Goal: Find specific page/section: Find specific page/section

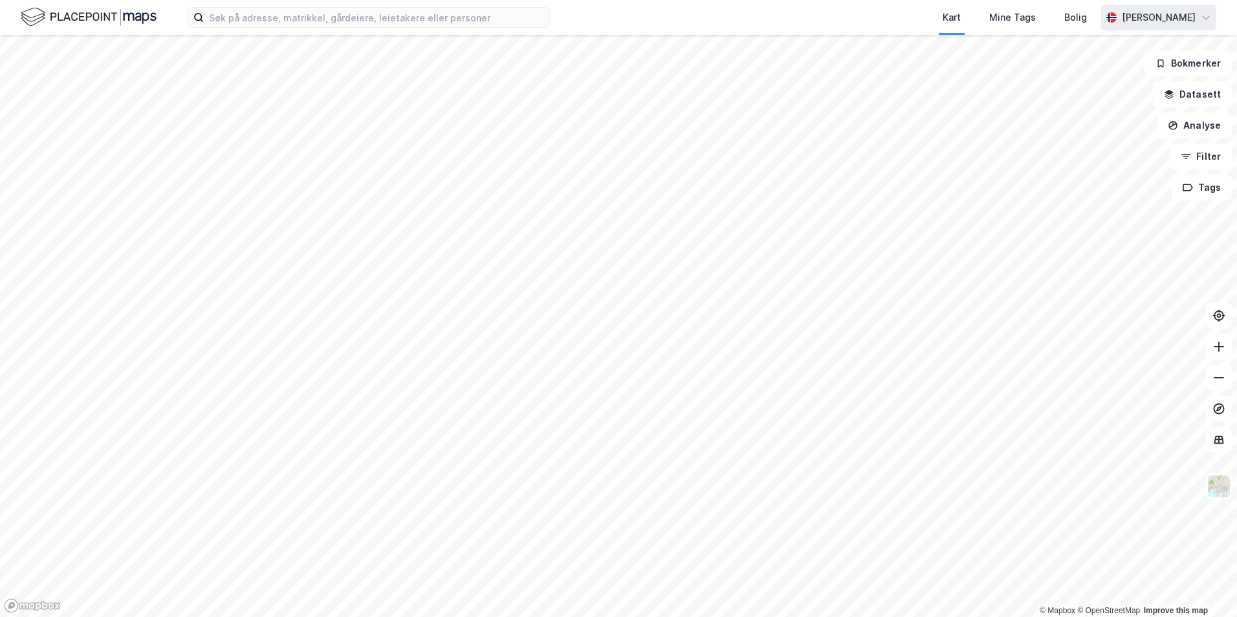
click at [1210, 11] on div "[PERSON_NAME]" at bounding box center [1158, 18] width 115 height 26
click at [149, 14] on img at bounding box center [89, 17] width 136 height 23
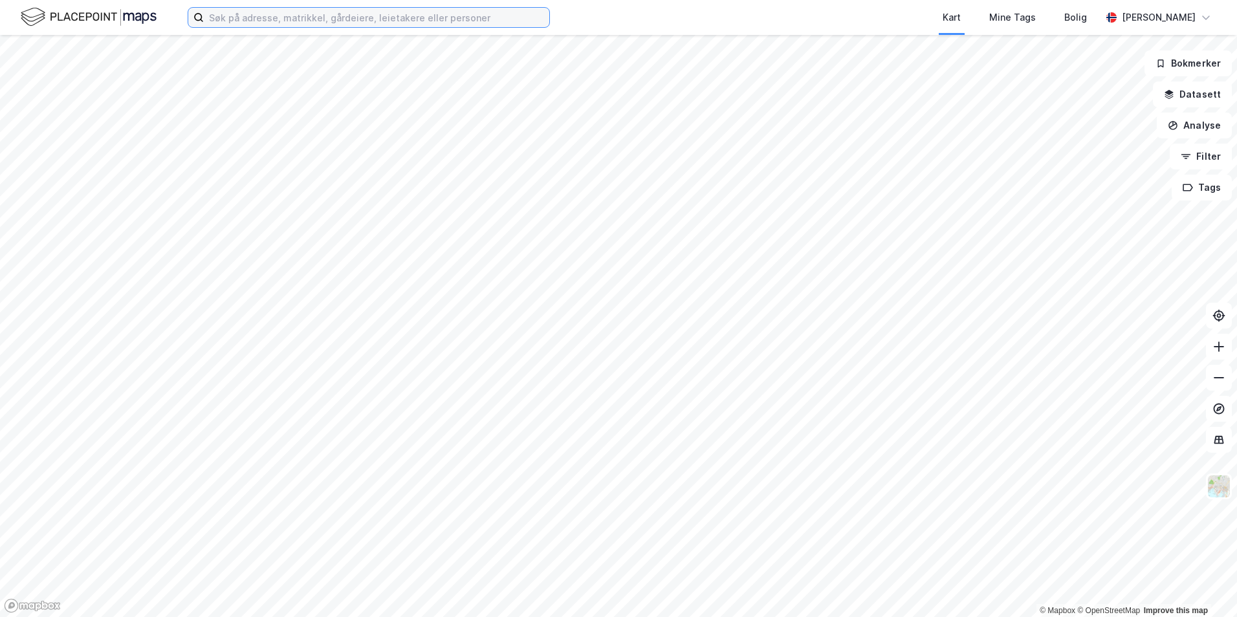
click at [389, 12] on input at bounding box center [376, 17] width 345 height 19
click at [1001, 15] on div "Mine Tags" at bounding box center [1012, 17] width 54 height 23
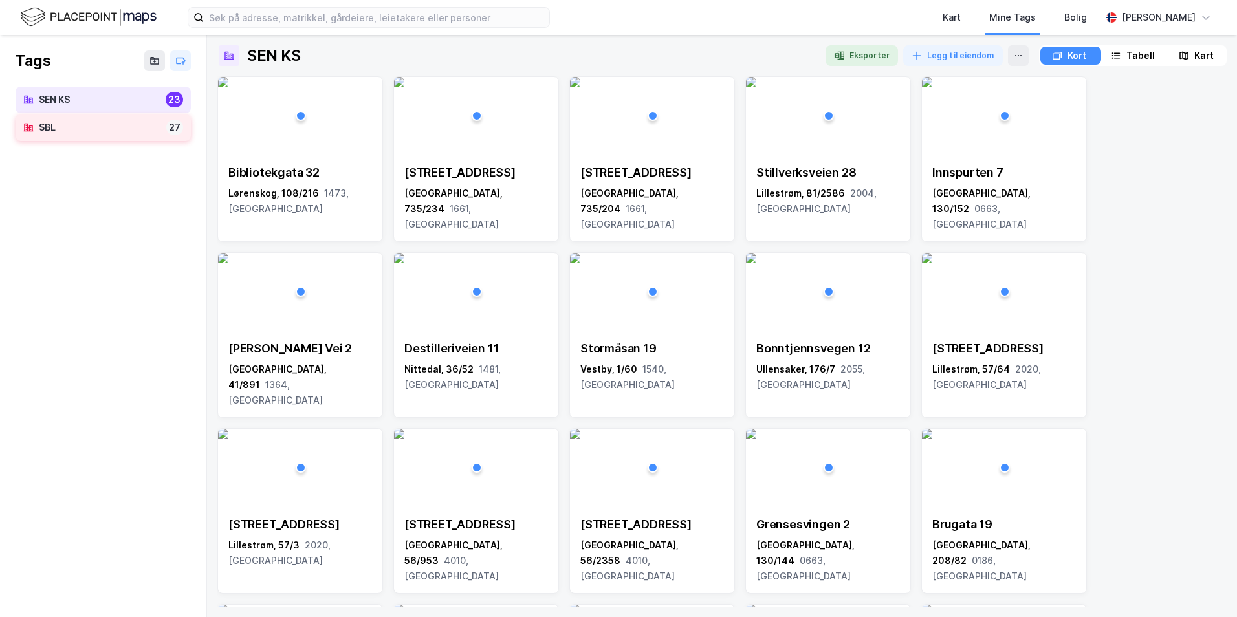
click at [100, 123] on div "SBL" at bounding box center [100, 128] width 122 height 16
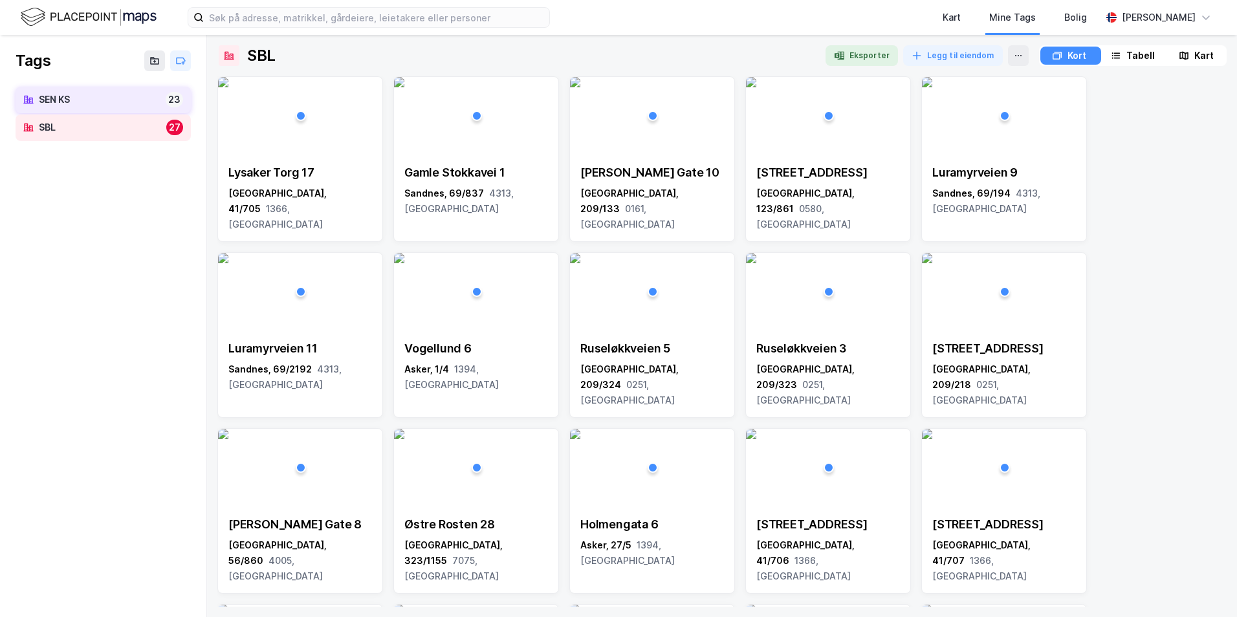
click at [100, 101] on div "SEN KS" at bounding box center [100, 100] width 122 height 16
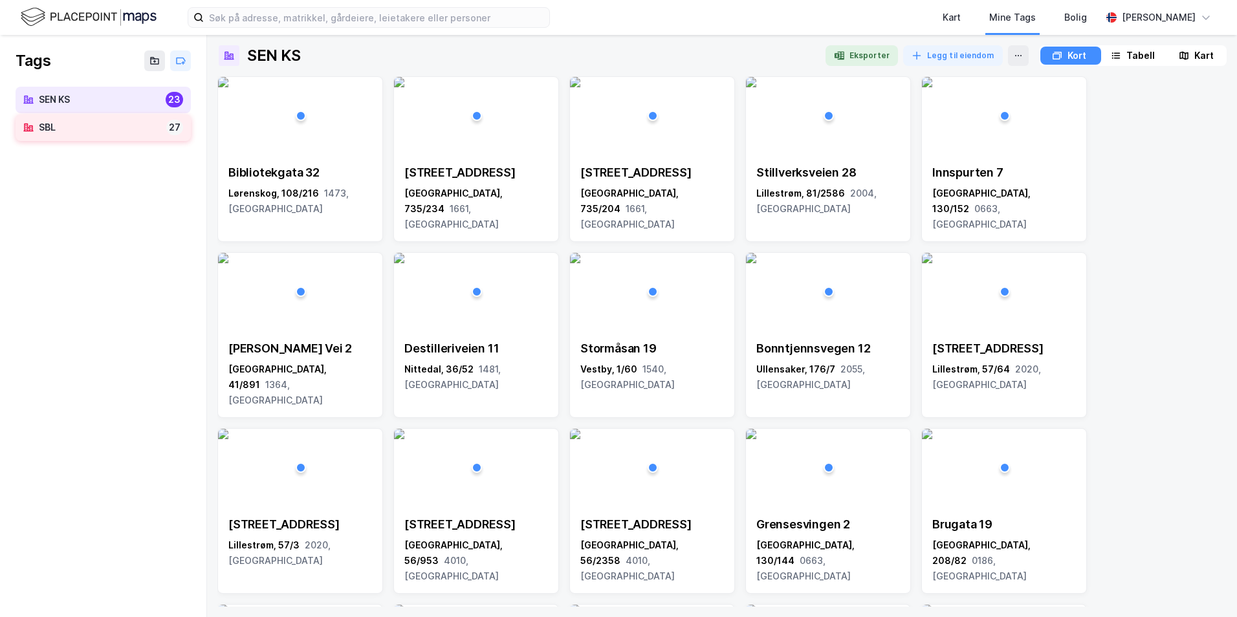
click at [98, 122] on div "SBL" at bounding box center [100, 128] width 122 height 16
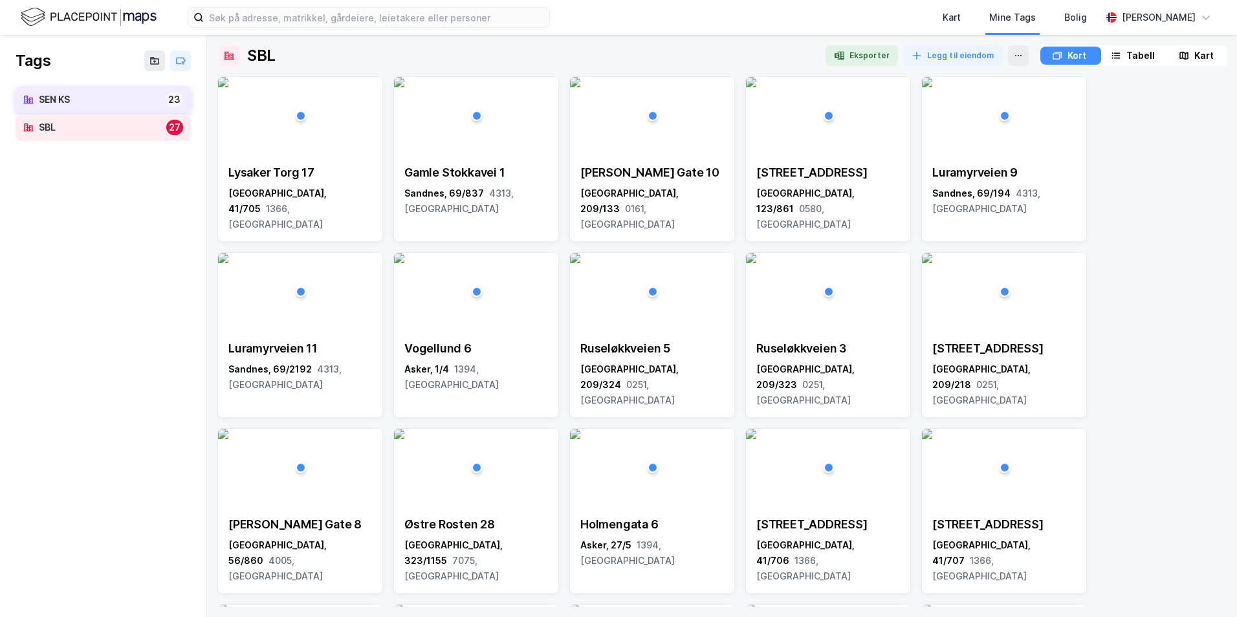
click at [135, 96] on div "SEN KS" at bounding box center [100, 100] width 122 height 16
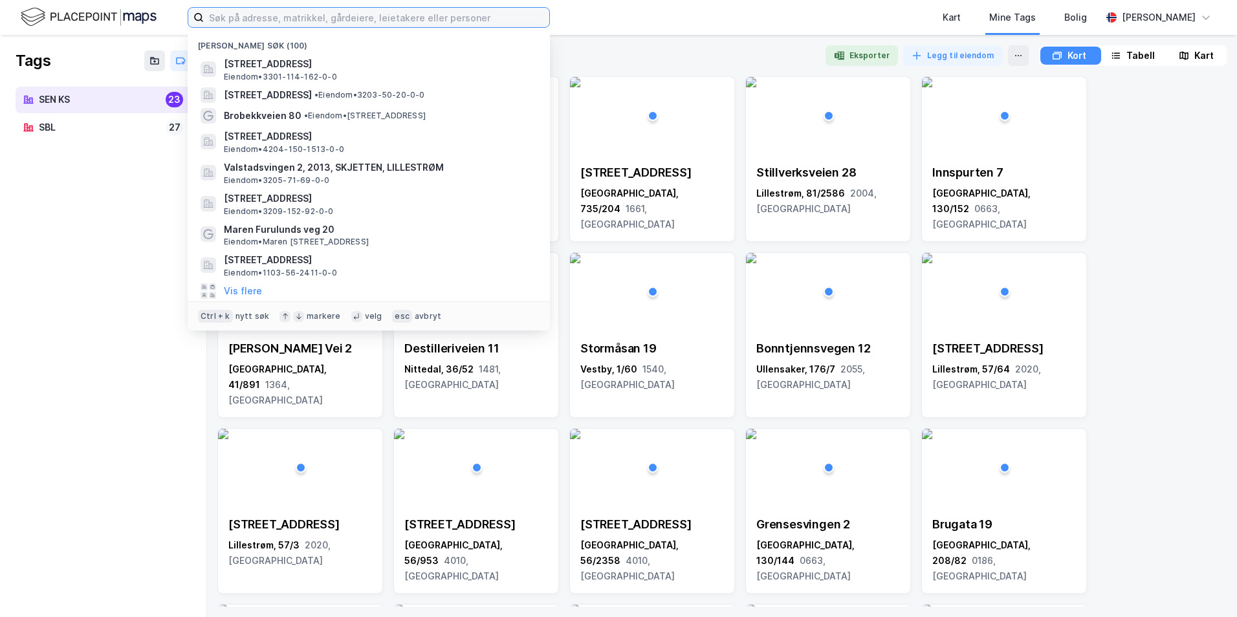
click at [271, 16] on input at bounding box center [376, 17] width 345 height 19
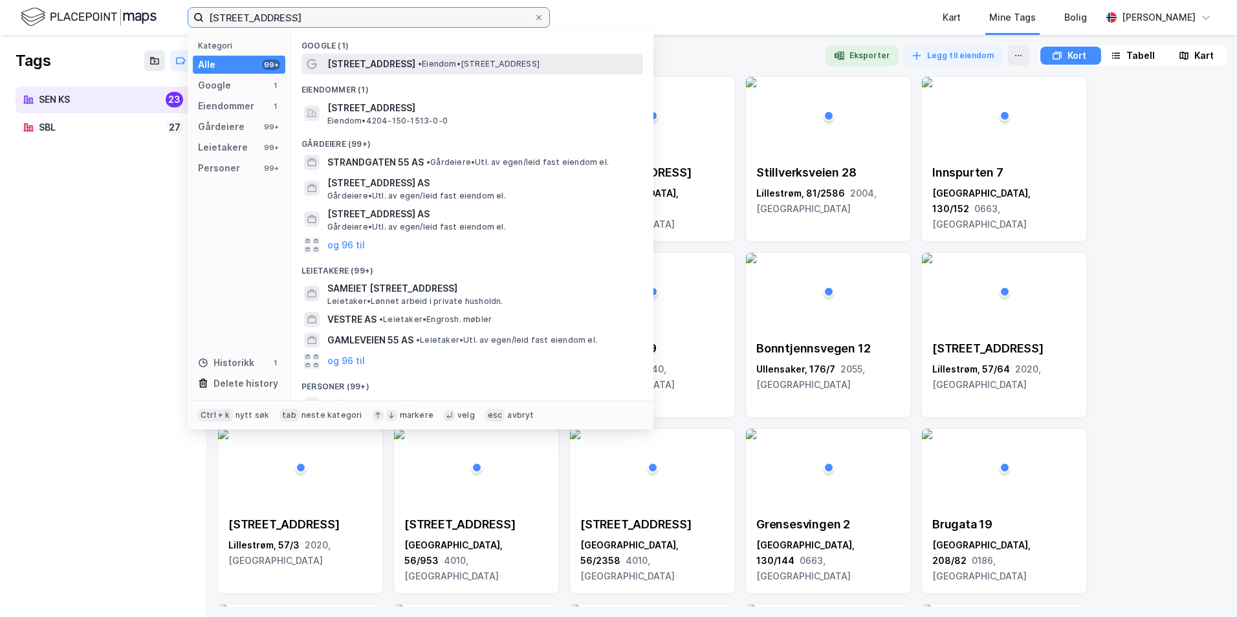
type input "[STREET_ADDRESS]"
click at [399, 62] on span "[STREET_ADDRESS]" at bounding box center [371, 64] width 88 height 16
